Goal: Information Seeking & Learning: Learn about a topic

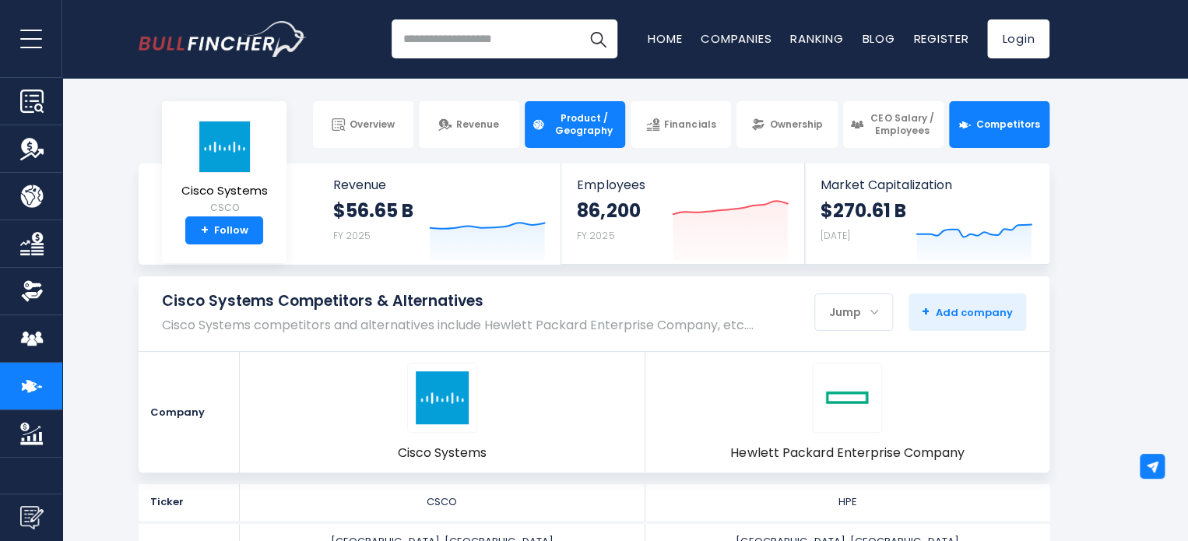
click at [562, 121] on span "Product / Geography" at bounding box center [584, 124] width 69 height 24
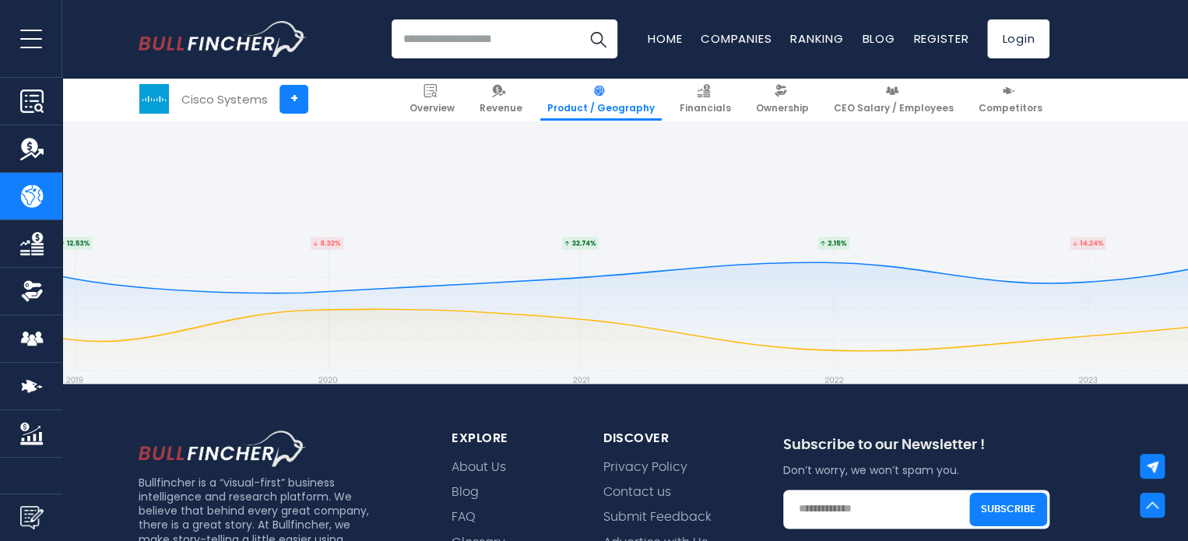
scroll to position [4204, 0]
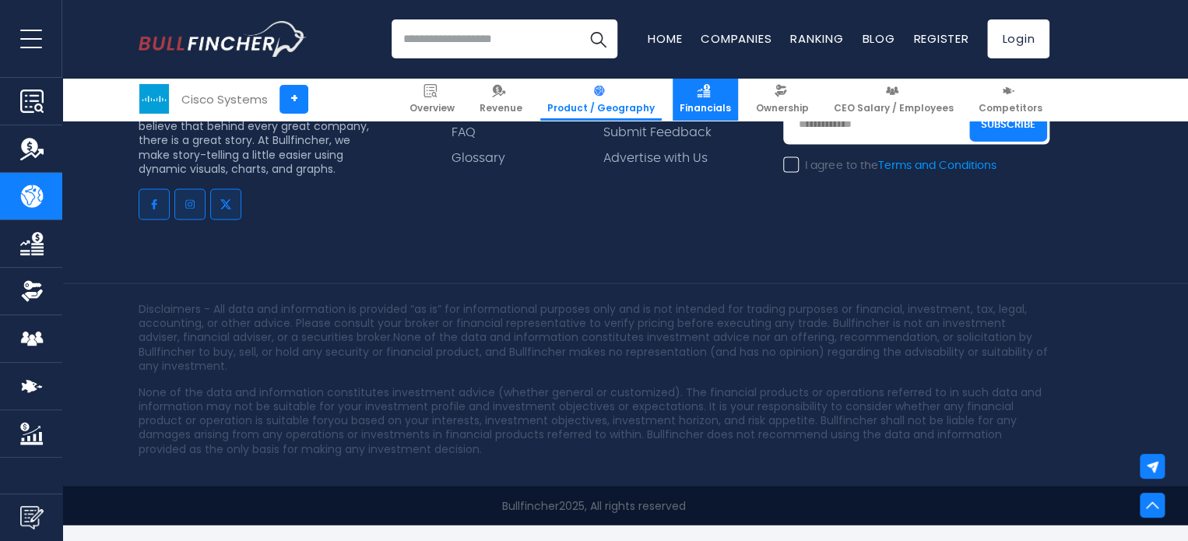
click at [731, 105] on span "Financials" at bounding box center [705, 108] width 51 height 12
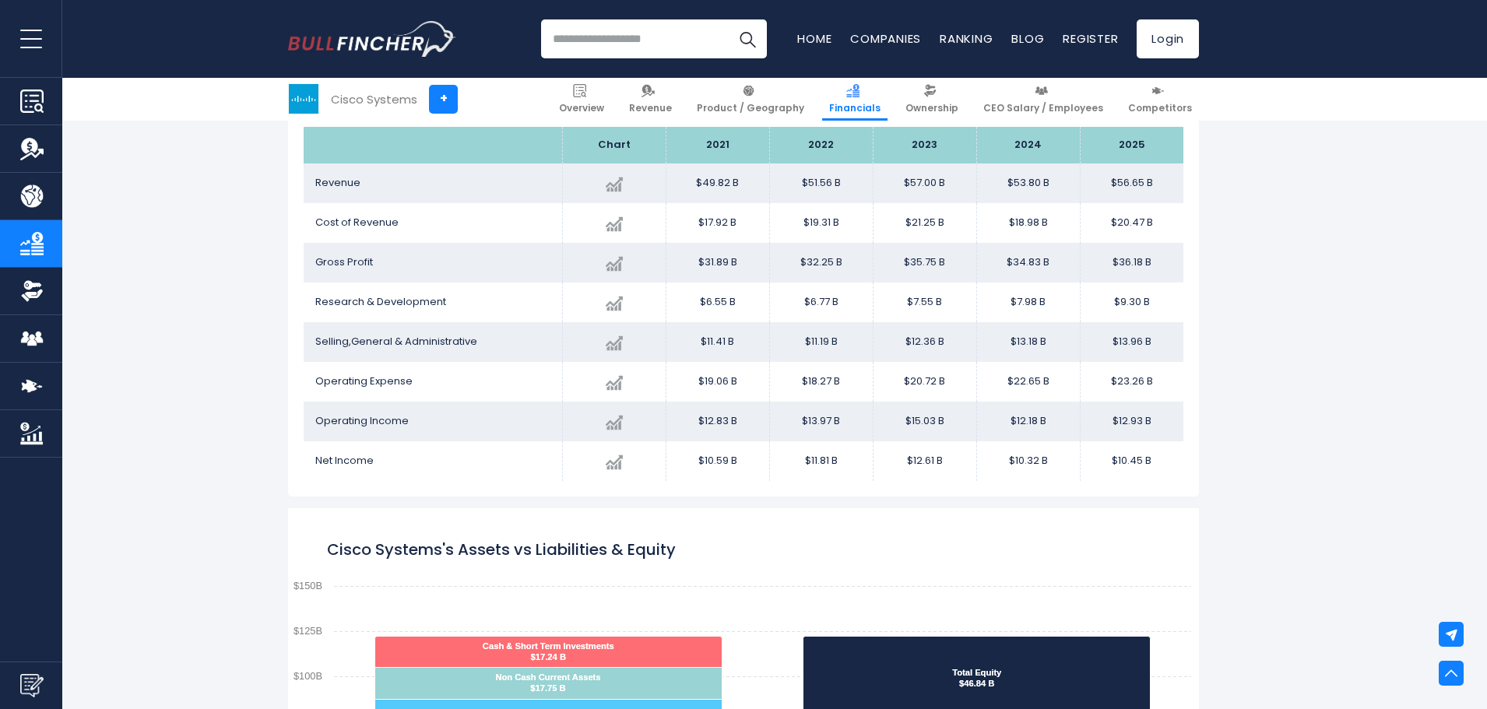
scroll to position [609, 0]
